Goal: Transaction & Acquisition: Purchase product/service

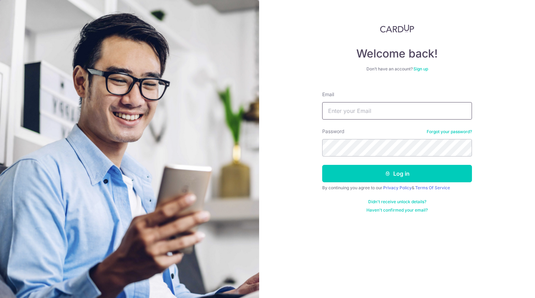
click at [337, 110] on input "Email" at bounding box center [397, 110] width 150 height 17
type input "[EMAIL_ADDRESS][DOMAIN_NAME]"
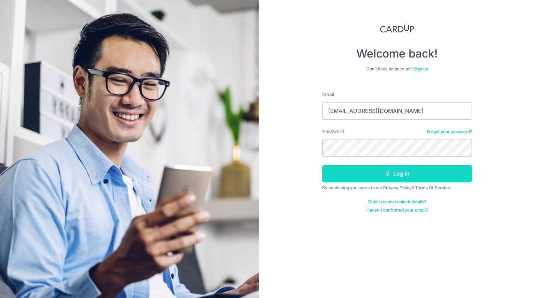
click at [389, 173] on icon "submit" at bounding box center [388, 174] width 6 height 6
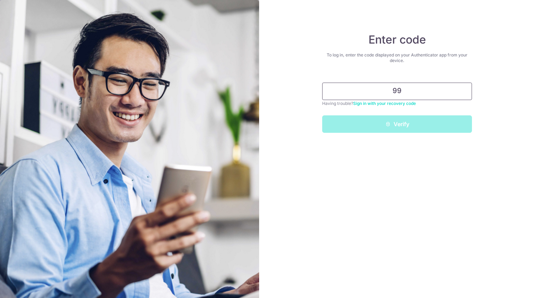
type input "9"
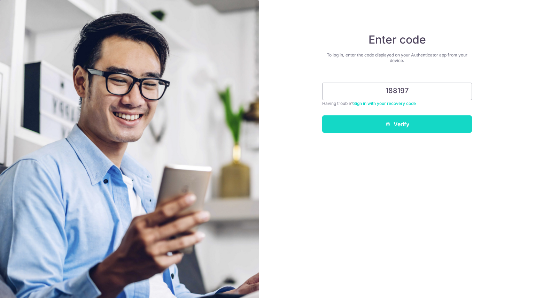
type input "188197"
click at [402, 123] on button "Verify" at bounding box center [397, 123] width 150 height 17
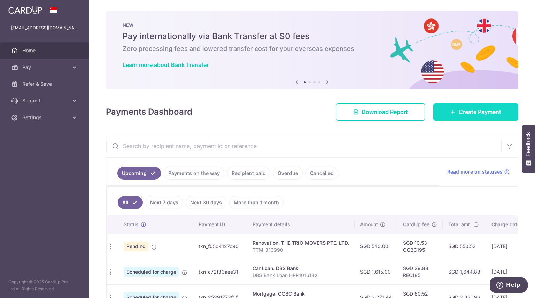
click at [478, 109] on span "Create Payment" at bounding box center [480, 112] width 42 height 8
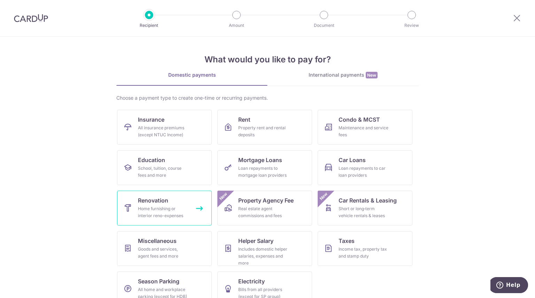
click at [153, 197] on span "Renovation" at bounding box center [153, 200] width 30 height 8
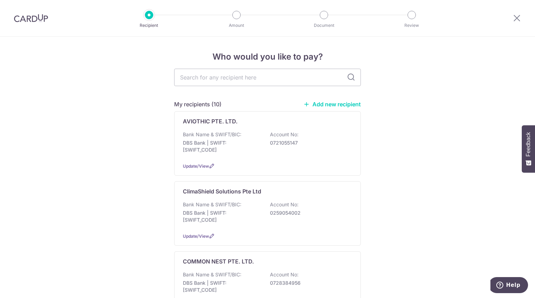
click at [341, 106] on link "Add new recipient" at bounding box center [331, 104] width 57 height 7
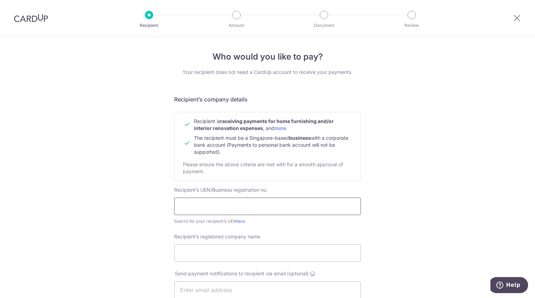
click at [197, 207] on input "text" at bounding box center [267, 205] width 187 height 17
paste input "199802877G"
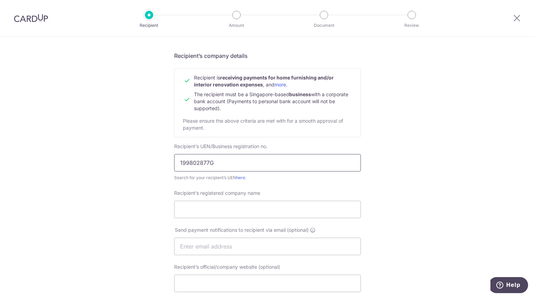
type input "199802877G"
click at [192, 209] on input "Recipient’s registered company name" at bounding box center [267, 209] width 187 height 17
paste input "PERFORMANCE COATINGS INTERNATIONAL PTE LTD"
click at [174, 209] on input "PERFORMANCE COATINGS INTERNATIONAL PTE LTD" at bounding box center [267, 209] width 187 height 17
type input "PERFORMANCE COATINGS INTERNATIONAL PTE LTD"
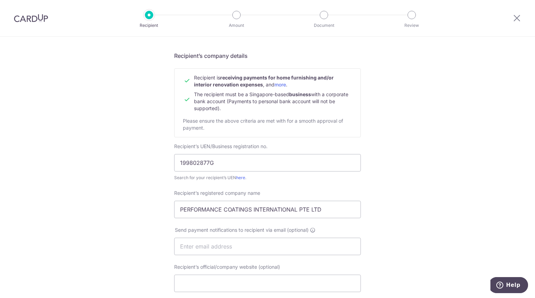
click at [141, 231] on div "Who would you like to pay? Your recipient does not need a CardUp account to rec…" at bounding box center [267, 255] width 535 height 524
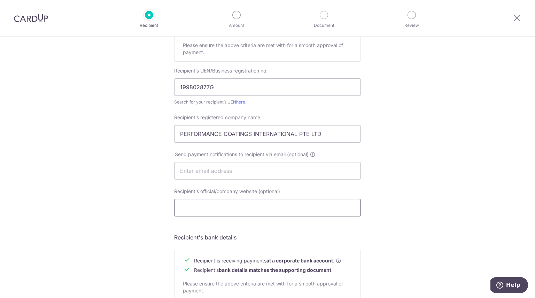
click at [218, 205] on input "Recipient’s official/company website (optional)" at bounding box center [267, 207] width 187 height 17
click at [208, 211] on input "Recipient’s official/company website (optional)" at bounding box center [267, 207] width 187 height 17
paste input "https://www.performancecoatings.com.sg/"
type input "https://www.performancecoatings.com.sg/"
click at [439, 178] on div "Who would you like to pay? Your recipient does not need a CardUp account to rec…" at bounding box center [267, 179] width 535 height 524
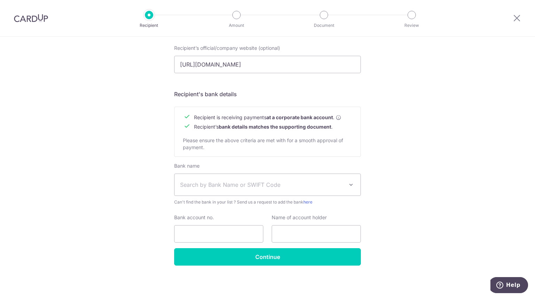
scroll to position [262, 0]
click at [300, 181] on span "Search by Bank Name or SWIFT Code" at bounding box center [262, 185] width 164 height 8
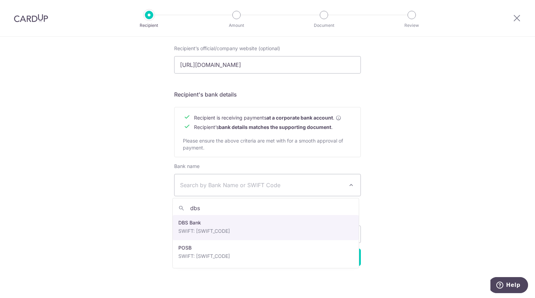
type input "dbs"
select select "6"
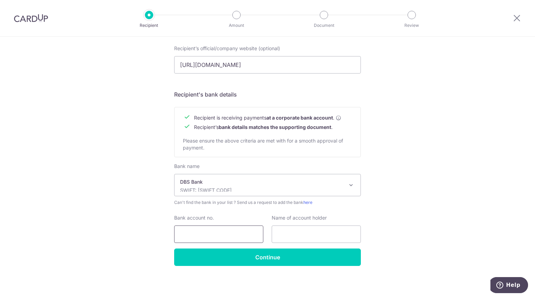
click at [189, 233] on input "Bank account no." at bounding box center [218, 233] width 89 height 17
paste input "005-017298-5"
click at [190, 235] on input "005-017298-5" at bounding box center [218, 233] width 89 height 17
type input "0050172985"
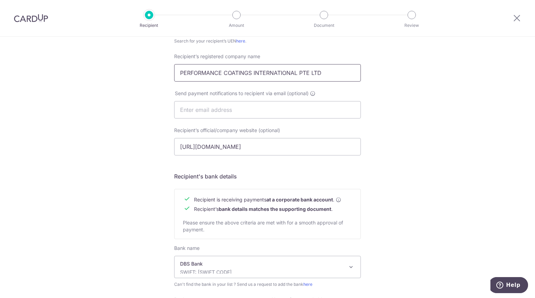
click at [266, 70] on input "PERFORMANCE COATINGS INTERNATIONAL PTE LTD" at bounding box center [267, 72] width 187 height 17
click at [472, 119] on div "Who would you like to pay? Your recipient does not need a CardUp account to rec…" at bounding box center [267, 119] width 535 height 524
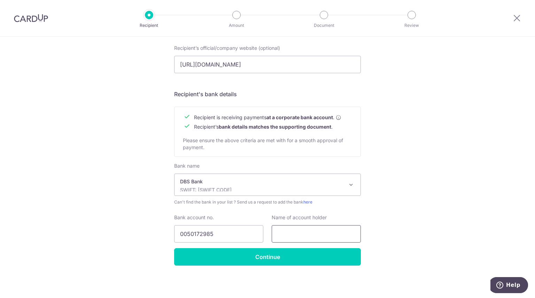
click at [292, 234] on input "text" at bounding box center [316, 233] width 89 height 17
paste input "PERFORMANCE COATINGS INTERNATIONAL PTE LTD"
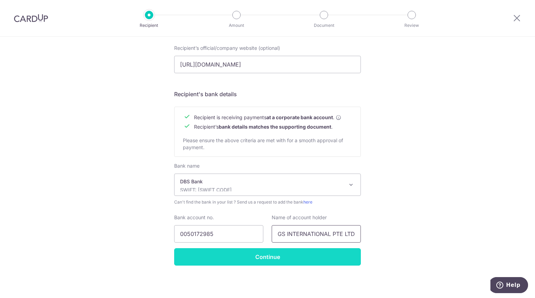
type input "PERFORMANCE COATINGS INTERNATIONAL PTE LTD"
click at [287, 254] on input "Continue" at bounding box center [267, 256] width 187 height 17
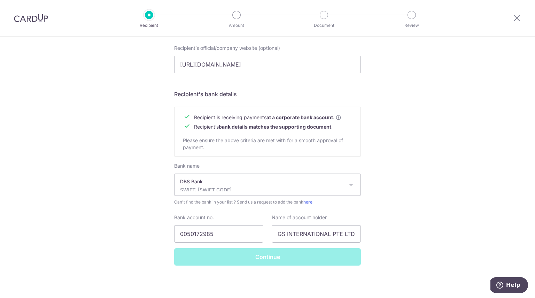
scroll to position [0, 0]
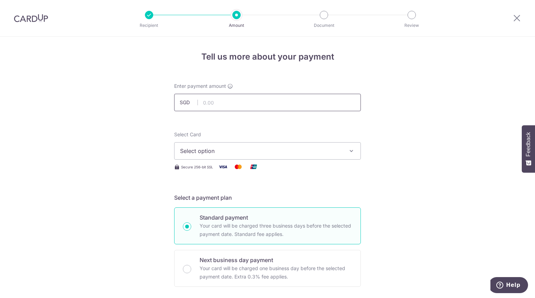
click at [214, 102] on input "text" at bounding box center [267, 102] width 187 height 17
type input "2,008.60"
click at [253, 152] on span "Select option" at bounding box center [261, 151] width 162 height 8
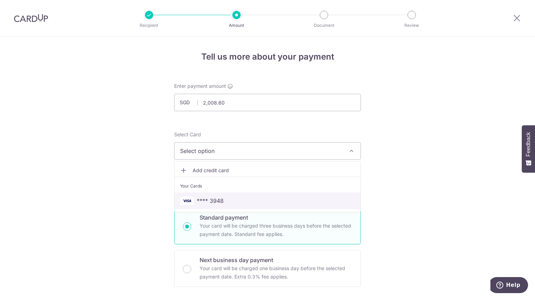
drag, startPoint x: 218, startPoint y: 195, endPoint x: 157, endPoint y: 195, distance: 60.2
click at [218, 195] on link "**** 3948" at bounding box center [267, 200] width 186 height 17
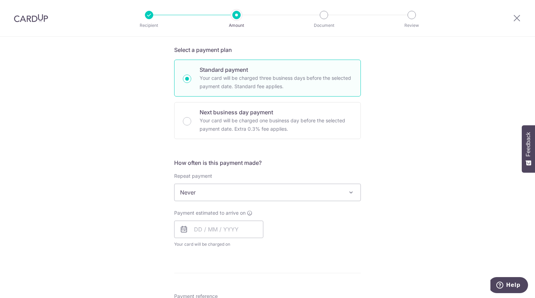
scroll to position [149, 0]
click at [217, 225] on input "text" at bounding box center [218, 227] width 89 height 17
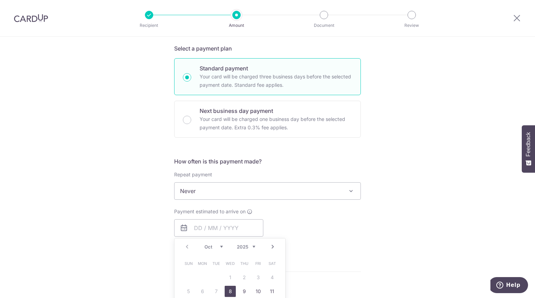
click at [226, 287] on link "8" at bounding box center [230, 291] width 11 height 11
type input "[DATE]"
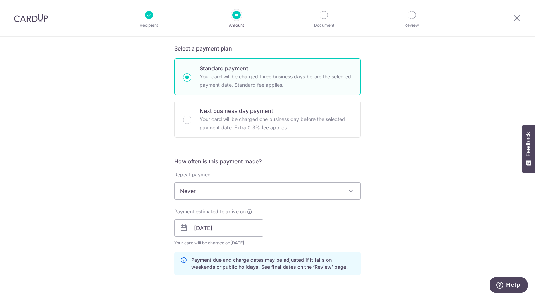
click at [396, 218] on div "Tell us more about your payment Enter payment amount SGD 2,008.60 2008.60 Recip…" at bounding box center [267, 240] width 535 height 705
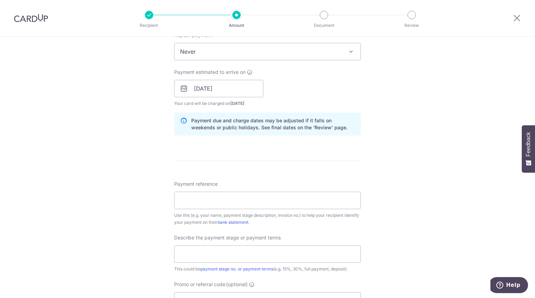
scroll to position [290, 0]
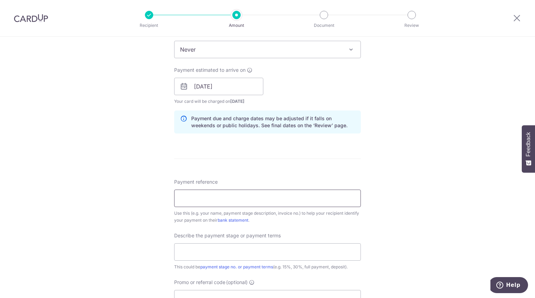
click at [198, 201] on input "Payment reference" at bounding box center [267, 197] width 187 height 17
type input "SPI25100006"
click at [229, 254] on input "text" at bounding box center [267, 251] width 187 height 17
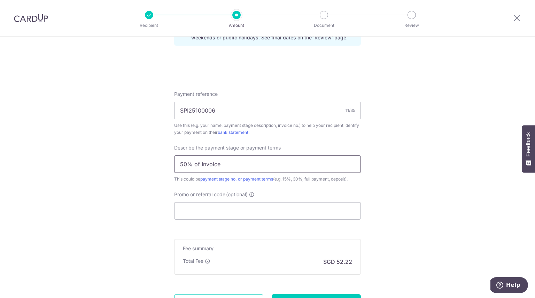
type input "50% of Invoice"
click at [221, 208] on input "Promo or referral code (optional)" at bounding box center [267, 210] width 187 height 17
paste input "OCBC195"
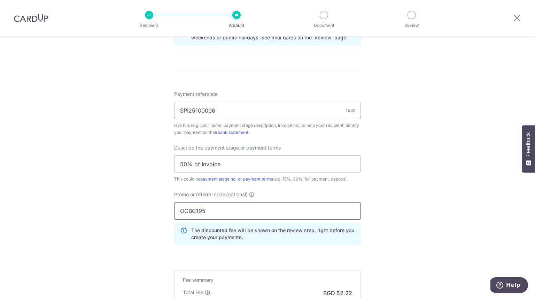
type input "OCBC195"
click at [419, 166] on div "Tell us more about your payment Enter payment amount SGD 2,008.60 2008.60 Recip…" at bounding box center [267, 26] width 535 height 736
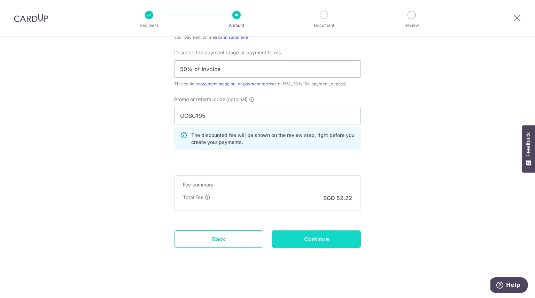
click at [313, 239] on input "Continue" at bounding box center [316, 238] width 89 height 17
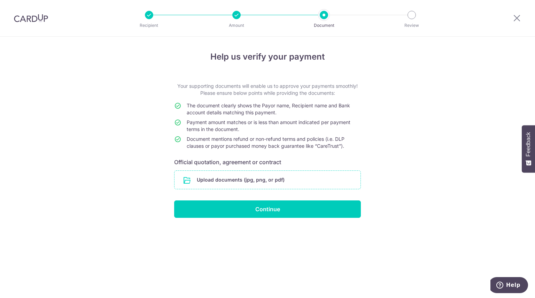
click at [251, 179] on input "file" at bounding box center [267, 180] width 186 height 18
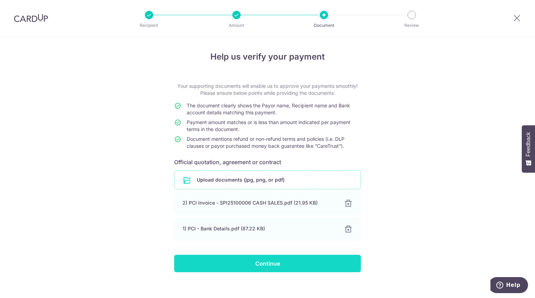
click at [274, 264] on input "Continue" at bounding box center [267, 263] width 187 height 17
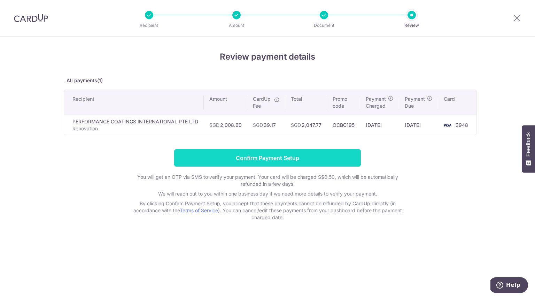
click at [280, 157] on input "Confirm Payment Setup" at bounding box center [267, 157] width 187 height 17
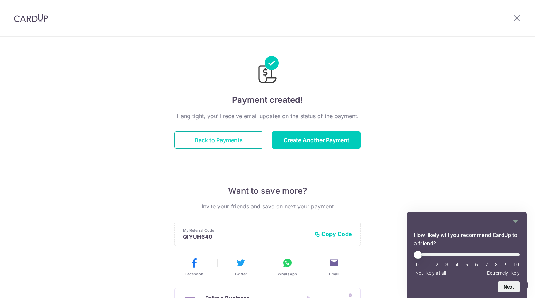
click at [251, 142] on button "Back to Payments" at bounding box center [218, 139] width 89 height 17
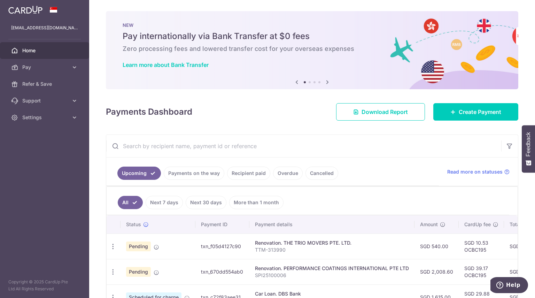
click at [530, 145] on span "Feedback" at bounding box center [528, 144] width 6 height 24
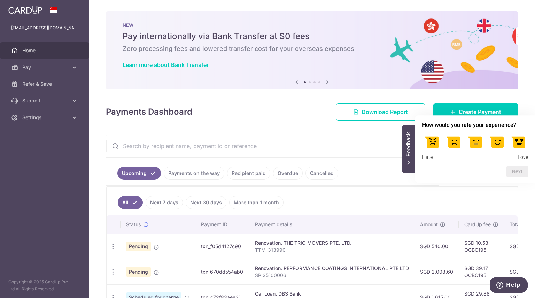
click at [518, 141] on label at bounding box center [517, 141] width 19 height 19
click at [518, 133] on input "5" at bounding box center [518, 133] width 0 height 0
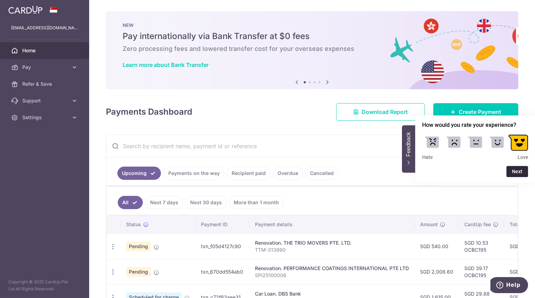
click at [518, 172] on button "Next" at bounding box center [517, 171] width 22 height 11
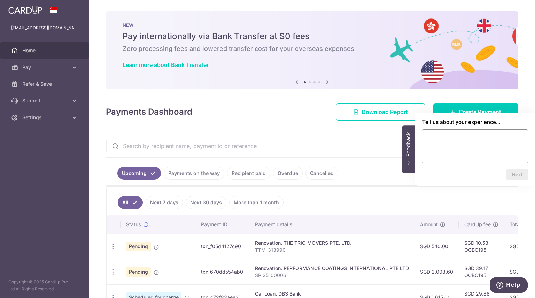
click at [409, 167] on button "Feedback" at bounding box center [408, 148] width 13 height 47
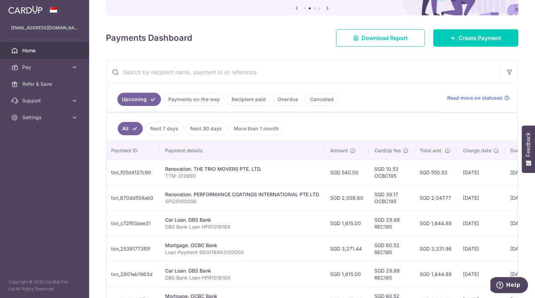
scroll to position [0, 89]
click at [462, 74] on input "text" at bounding box center [303, 72] width 395 height 22
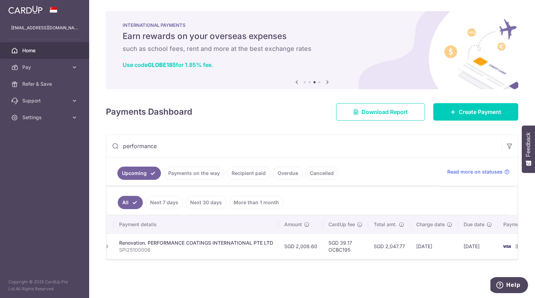
scroll to position [0, 105]
type input "performance"
